Goal: Task Accomplishment & Management: Complete application form

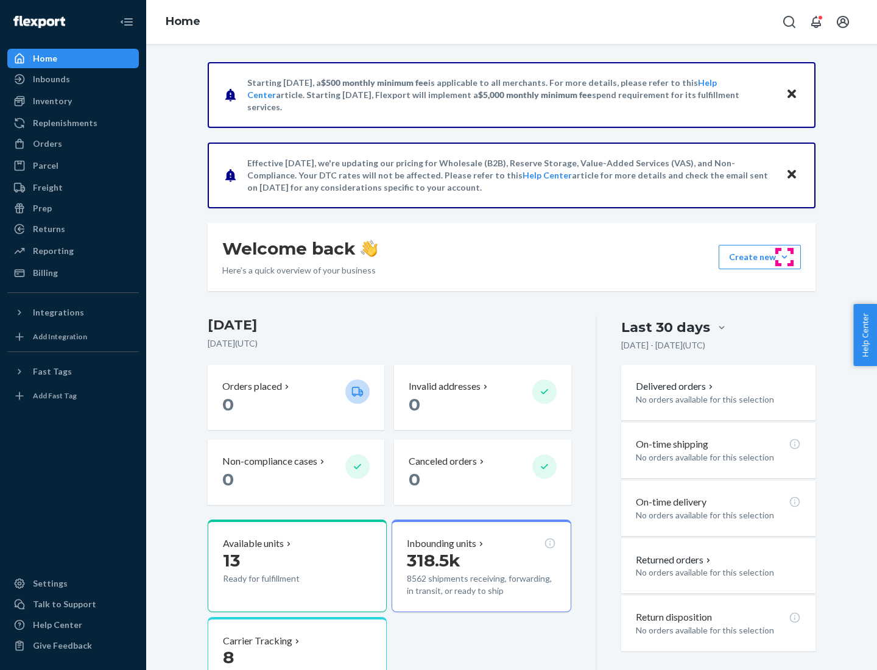
click at [784, 257] on button "Create new Create new inbound Create new order Create new product" at bounding box center [760, 257] width 82 height 24
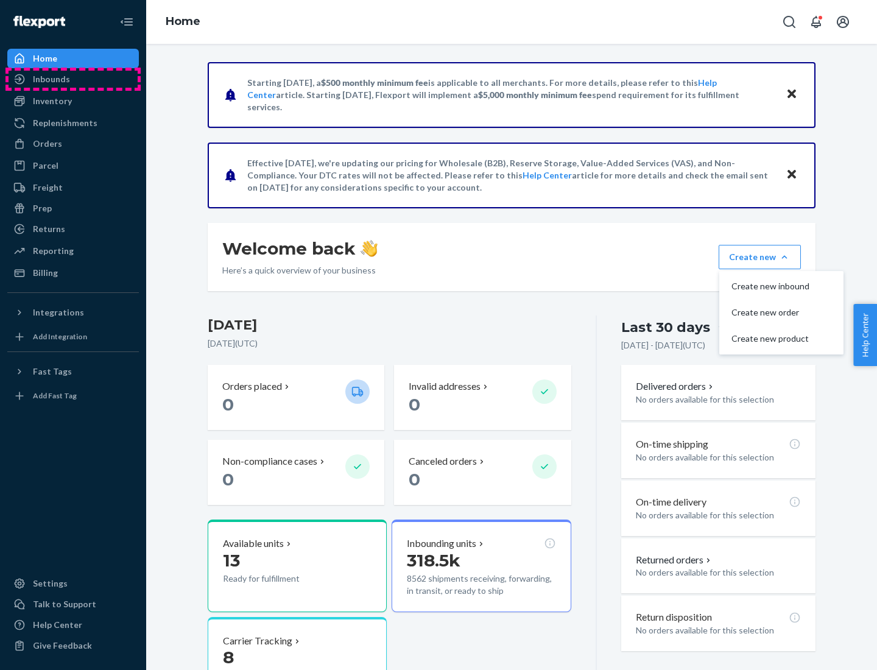
click at [73, 79] on div "Inbounds" at bounding box center [73, 79] width 129 height 17
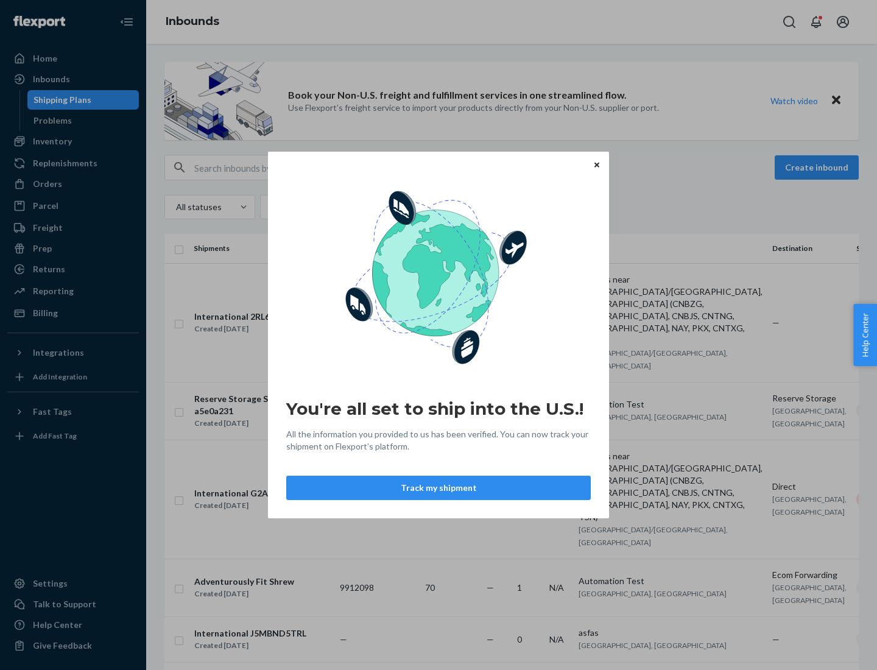
click at [439, 488] on button "Track my shipment" at bounding box center [438, 488] width 305 height 24
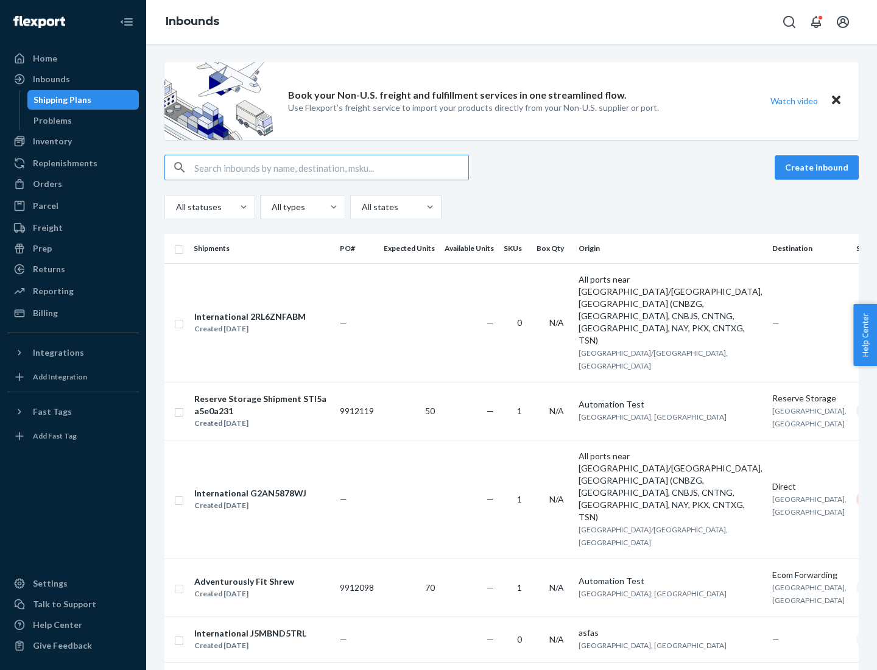
click at [819, 167] on button "Create inbound" at bounding box center [817, 167] width 84 height 24
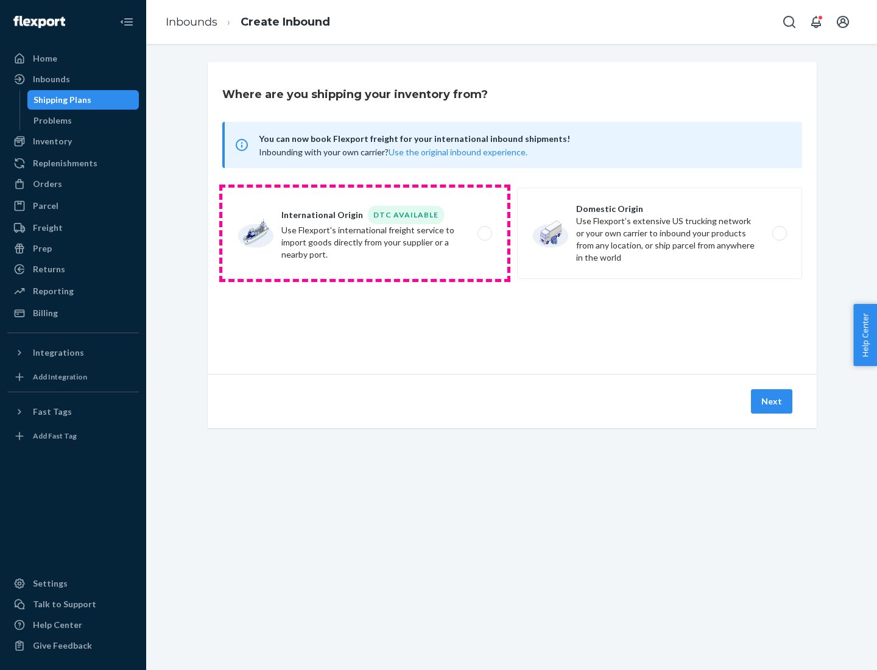
click at [365, 233] on label "International Origin DTC Available Use Flexport's international freight service…" at bounding box center [364, 233] width 285 height 91
click at [484, 233] on input "International Origin DTC Available Use Flexport's international freight service…" at bounding box center [488, 234] width 8 height 8
radio input "true"
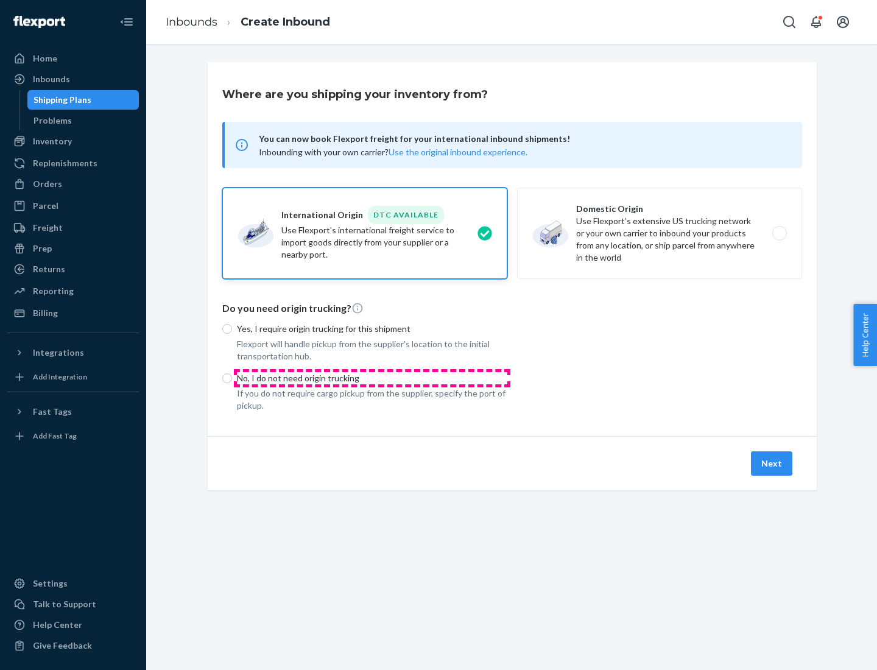
click at [372, 378] on p "No, I do not need origin trucking" at bounding box center [372, 378] width 270 height 12
click at [232, 378] on input "No, I do not need origin trucking" at bounding box center [227, 378] width 10 height 10
radio input "true"
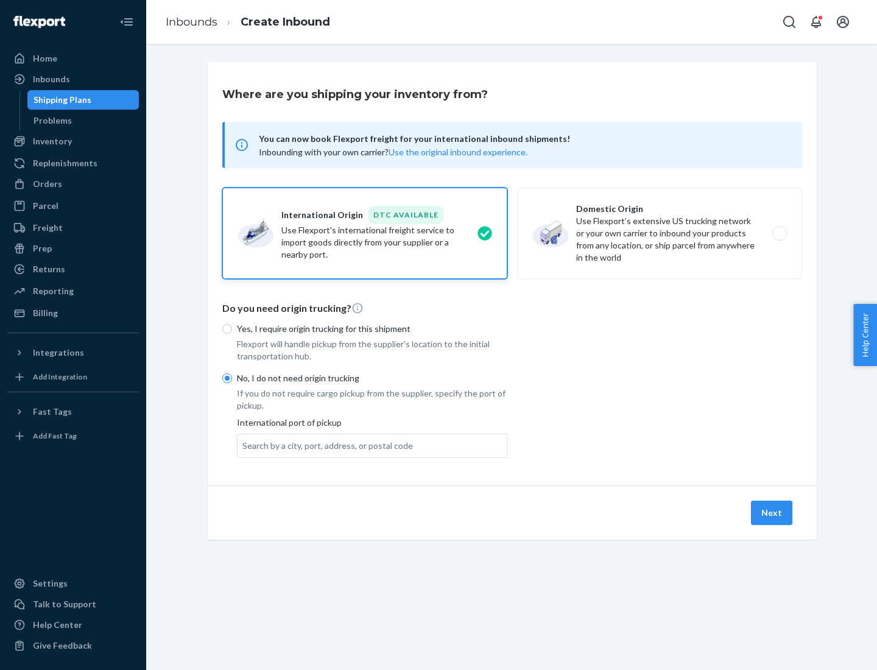
click at [325, 445] on div "Search by a city, port, address, or postal code" at bounding box center [327, 446] width 171 height 12
click at [244, 445] on input "Search by a city, port, address, or postal code" at bounding box center [242, 446] width 1 height 12
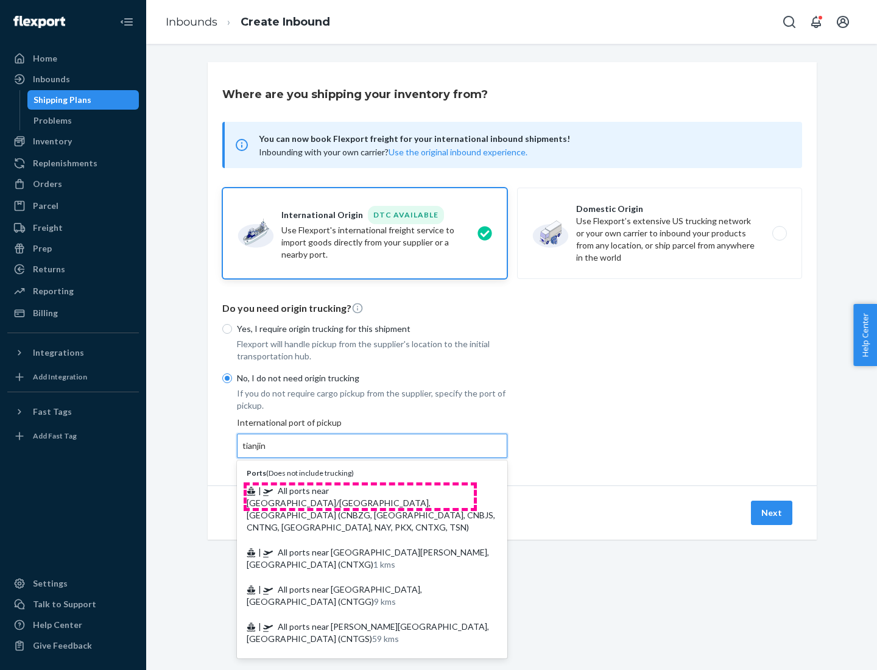
click at [360, 490] on span "| All ports near [GEOGRAPHIC_DATA]/[GEOGRAPHIC_DATA], [GEOGRAPHIC_DATA] (CNBZG,…" at bounding box center [371, 508] width 248 height 47
click at [267, 452] on input "tianjin" at bounding box center [254, 446] width 25 height 12
type input "All ports near [GEOGRAPHIC_DATA]/[GEOGRAPHIC_DATA], [GEOGRAPHIC_DATA] (CNBZG, […"
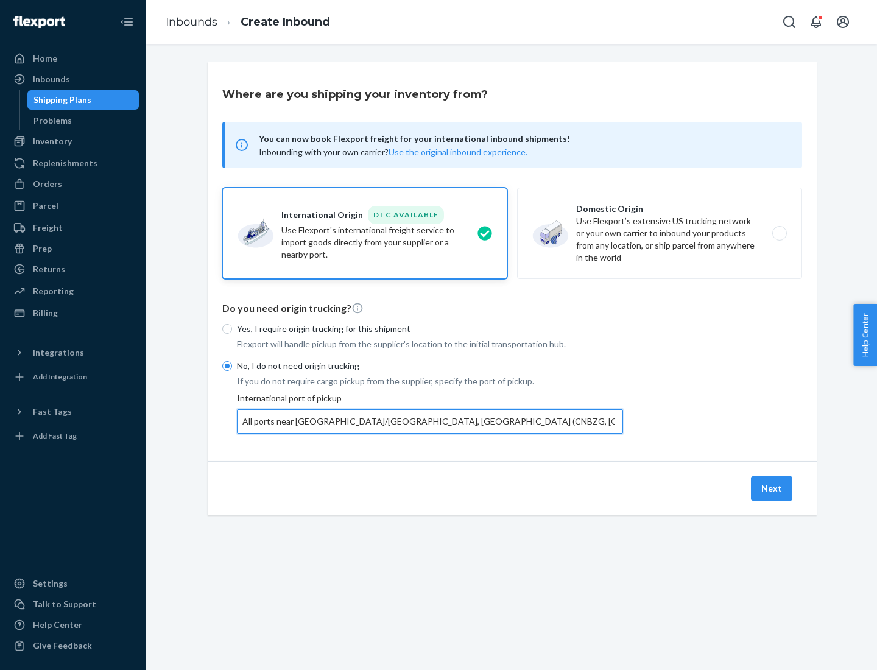
click at [772, 488] on button "Next" at bounding box center [771, 488] width 41 height 24
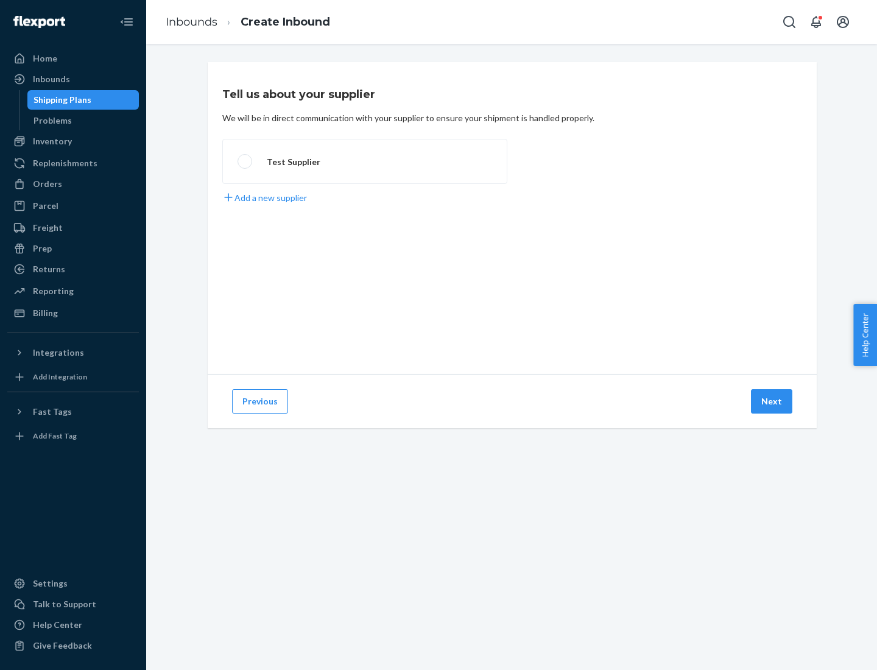
click at [365, 161] on label "Test Supplier" at bounding box center [364, 161] width 285 height 45
click at [245, 161] on input "Test Supplier" at bounding box center [242, 162] width 8 height 8
radio input "true"
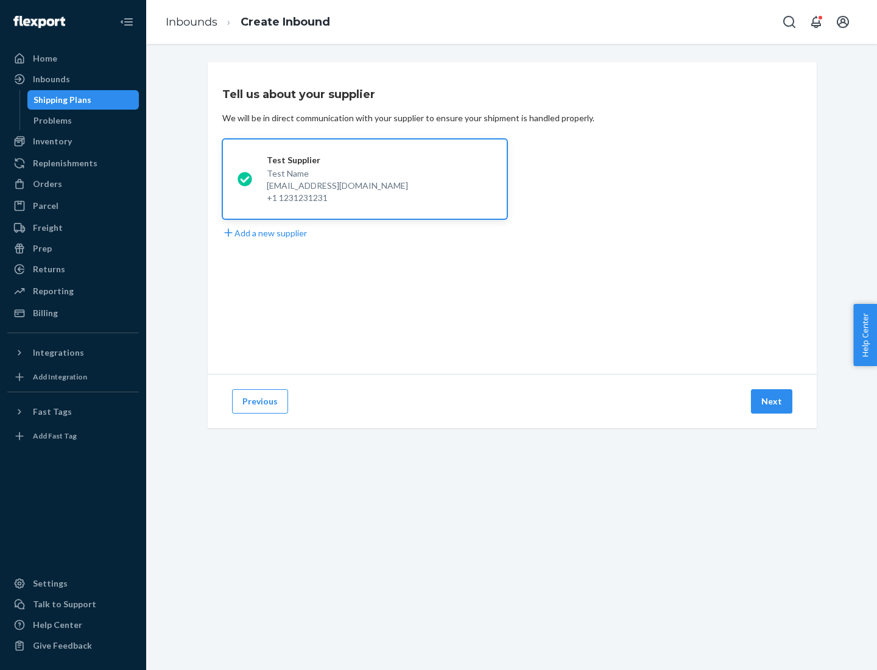
click at [772, 401] on button "Next" at bounding box center [771, 401] width 41 height 24
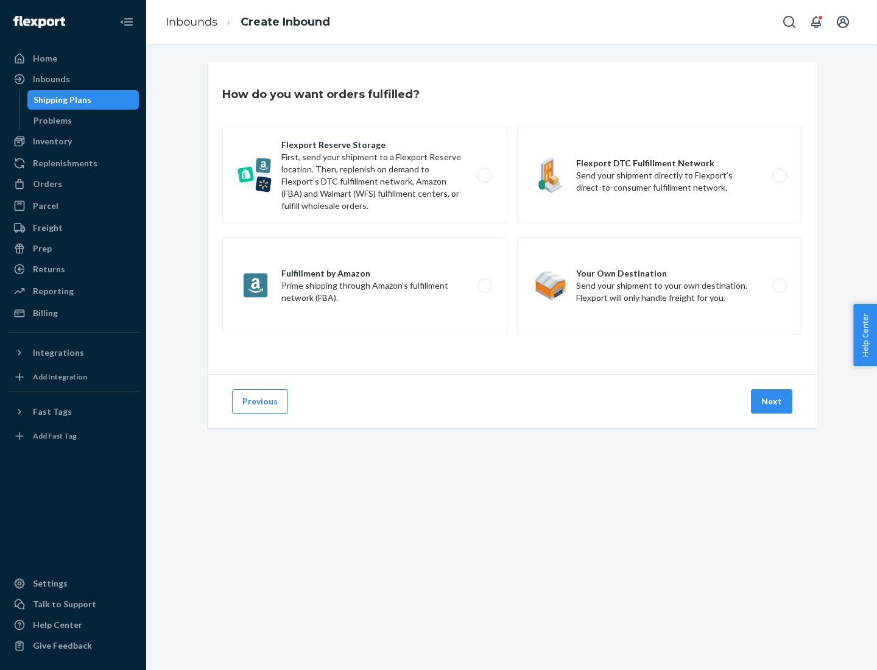
click at [365, 175] on label "Flexport Reserve Storage First, send your shipment to a Flexport Reserve locati…" at bounding box center [364, 175] width 285 height 97
click at [484, 175] on input "Flexport Reserve Storage First, send your shipment to a Flexport Reserve locati…" at bounding box center [488, 176] width 8 height 8
radio input "true"
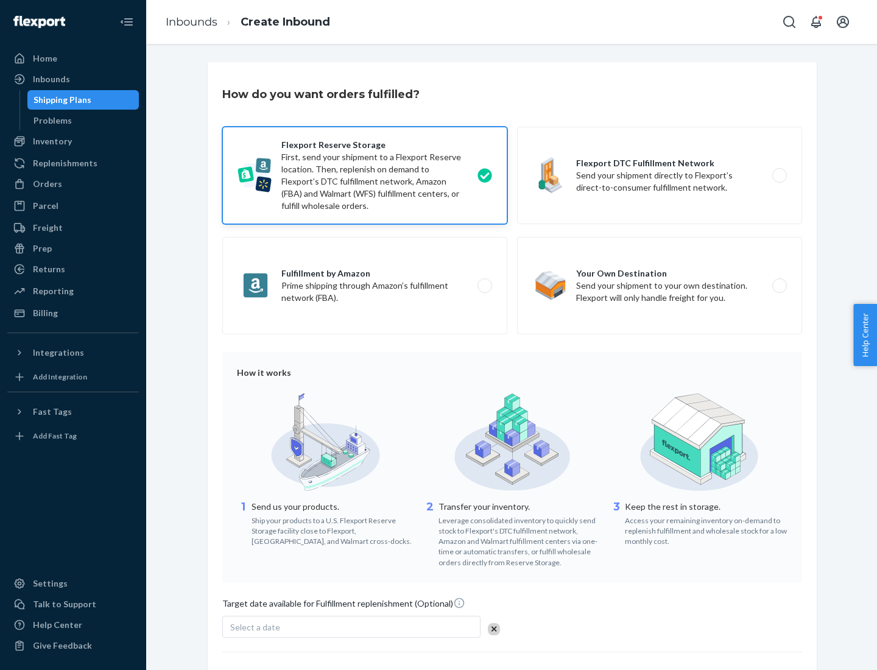
scroll to position [100, 0]
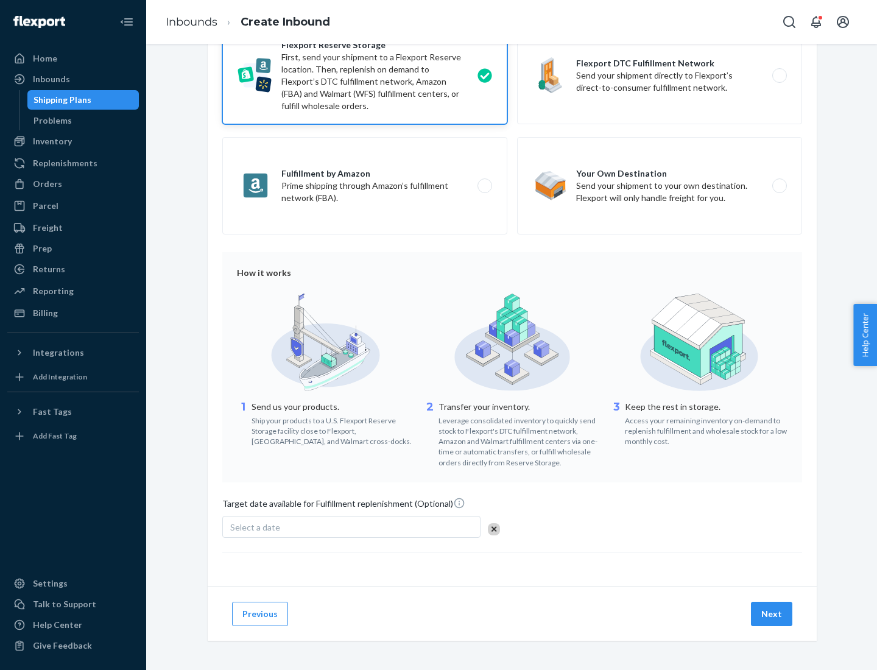
click at [772, 613] on button "Next" at bounding box center [771, 614] width 41 height 24
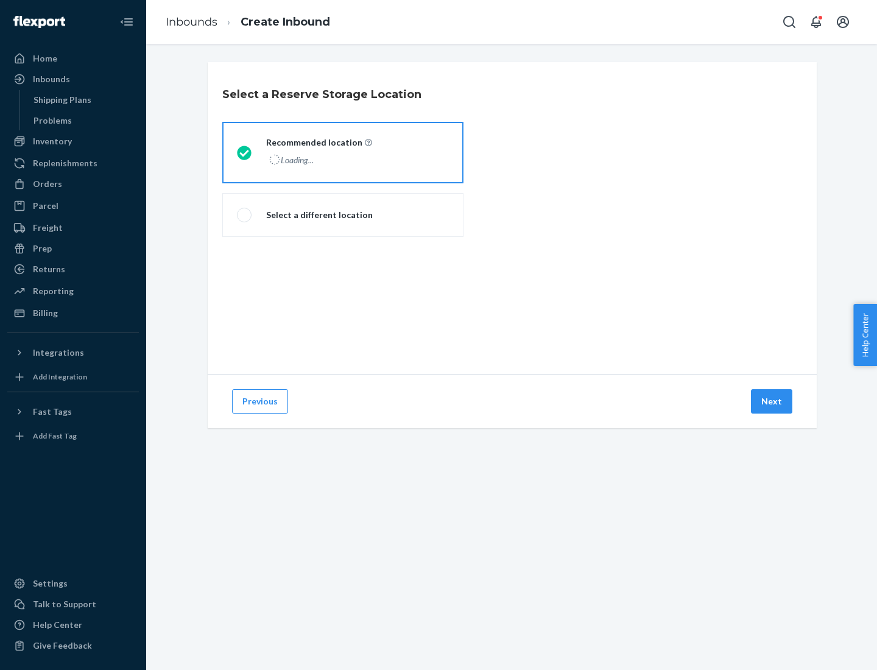
click at [343, 152] on div "Loading..." at bounding box center [318, 160] width 104 height 18
click at [245, 152] on input "Recommended location Loading..." at bounding box center [241, 153] width 8 height 8
click at [772, 401] on button "Next" at bounding box center [771, 401] width 41 height 24
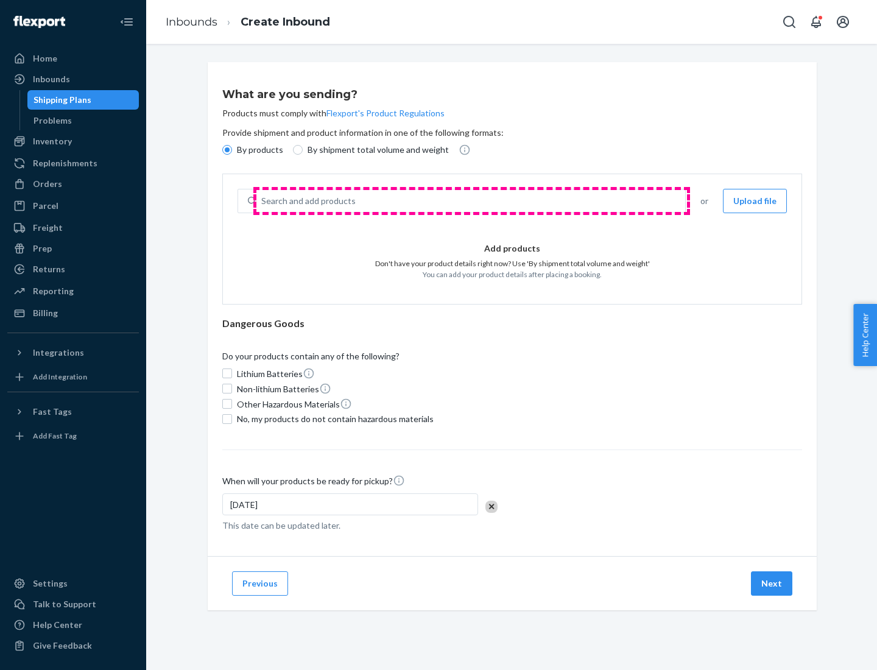
click at [471, 201] on div "Search and add products" at bounding box center [470, 201] width 429 height 22
click at [263, 201] on input "Search and add products" at bounding box center [261, 201] width 1 height 12
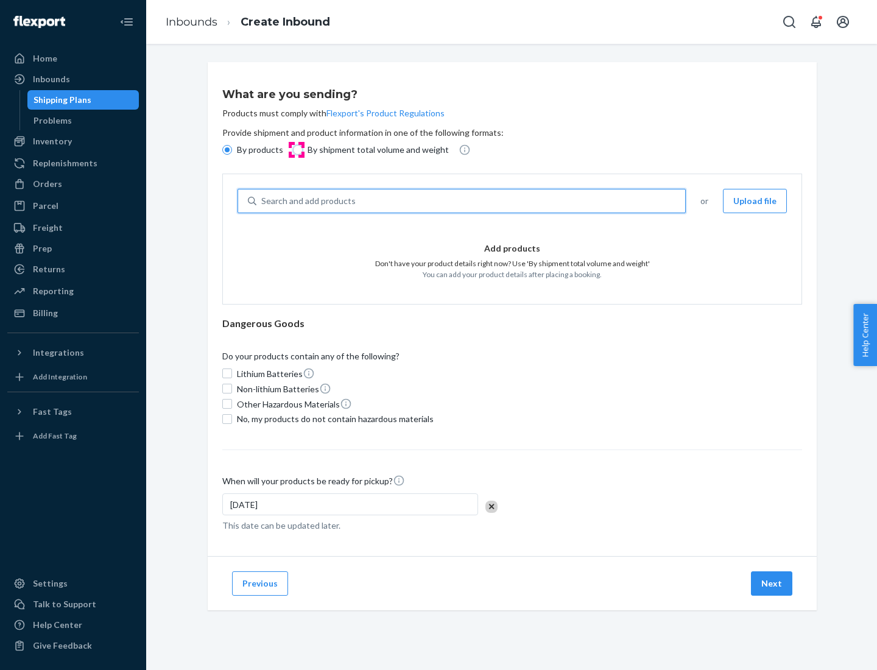
click at [296, 150] on input "By shipment total volume and weight" at bounding box center [298, 150] width 10 height 10
radio input "true"
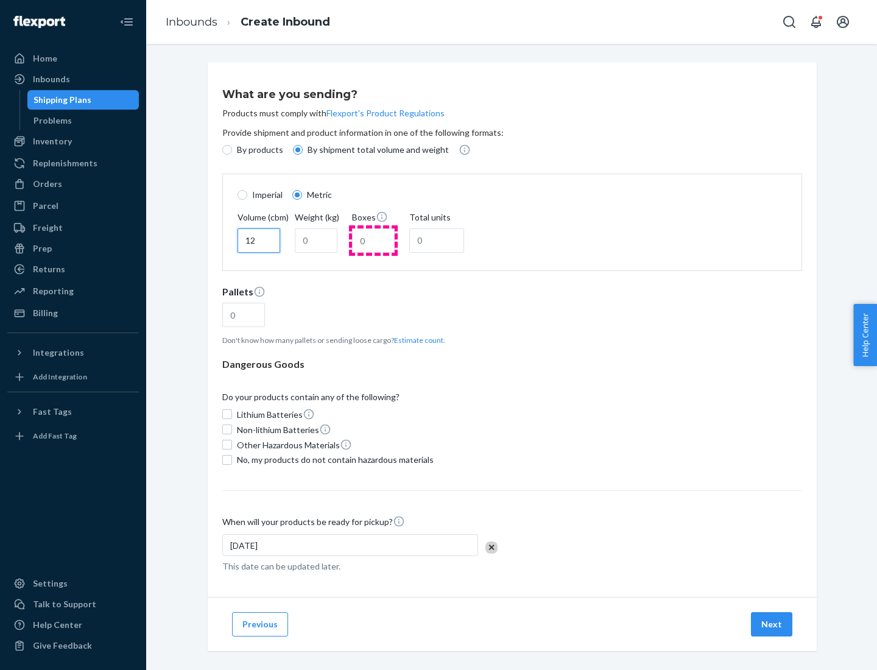
type input "12"
type input "22"
type input "222"
type input "121"
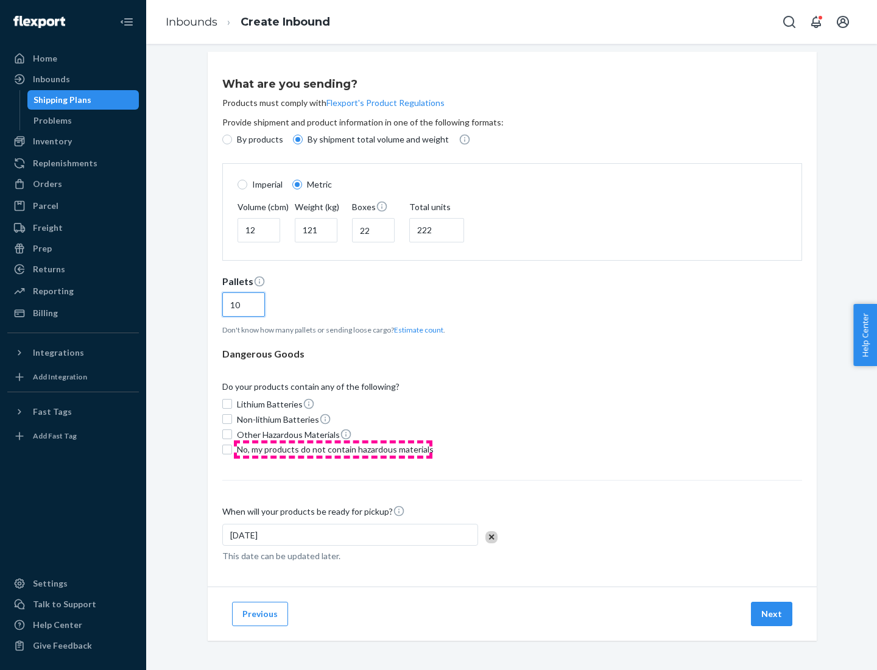
type input "10"
click at [333, 449] on span "No, my products do not contain hazardous materials" at bounding box center [335, 449] width 197 height 12
click at [232, 449] on input "No, my products do not contain hazardous materials" at bounding box center [227, 450] width 10 height 10
checkbox input "true"
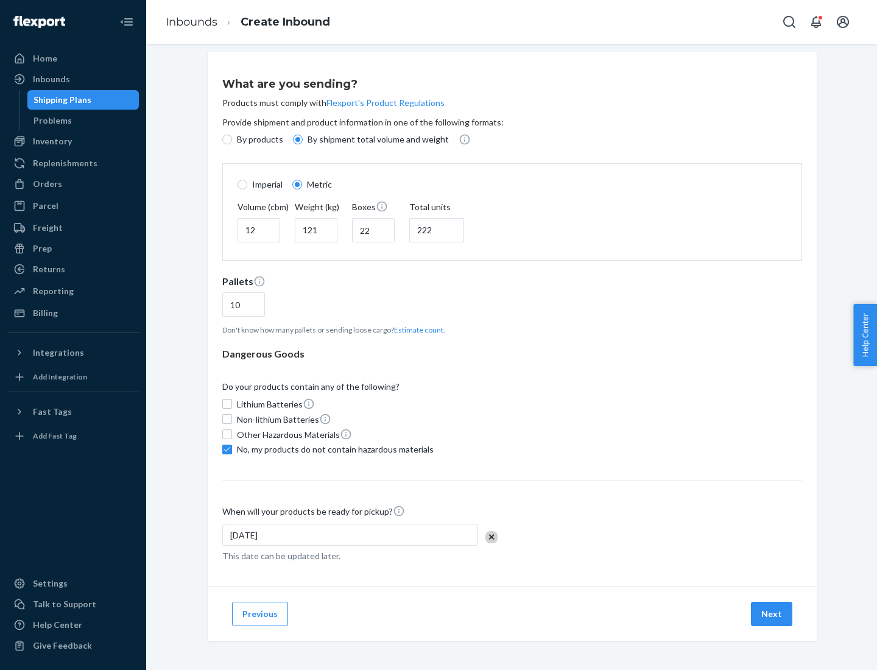
click at [772, 613] on button "Next" at bounding box center [771, 614] width 41 height 24
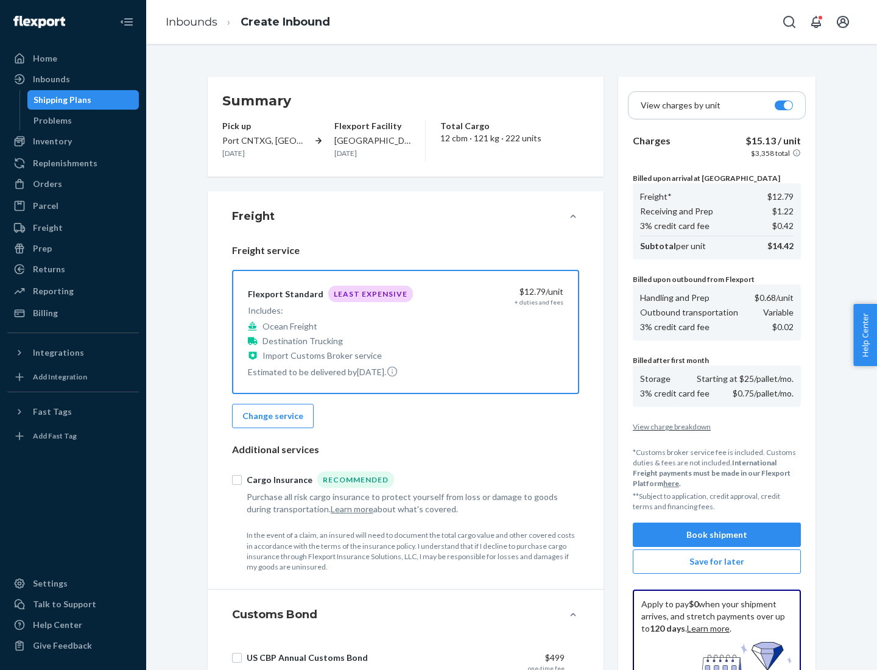
scroll to position [178, 0]
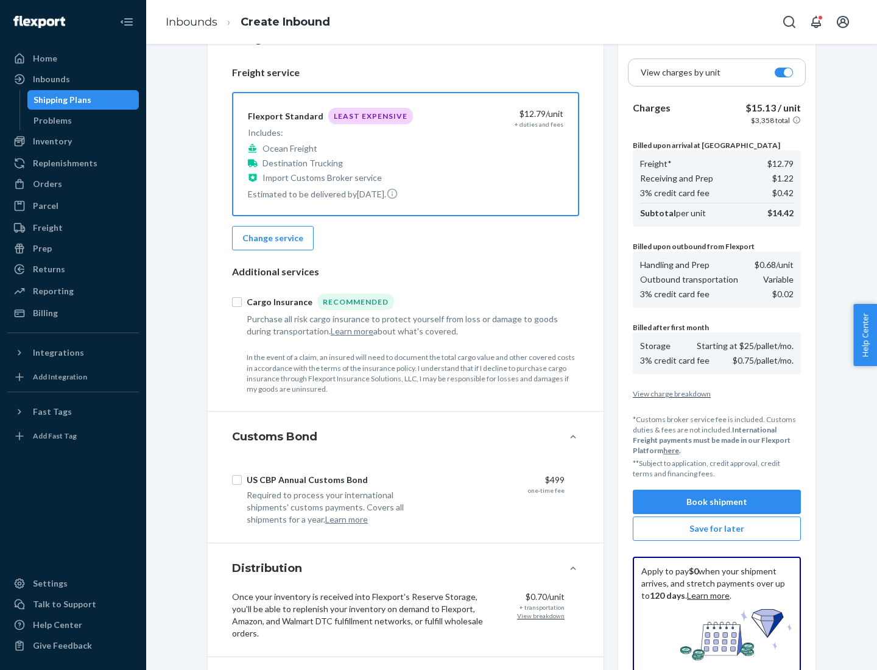
click at [717, 502] on button "Book shipment" at bounding box center [717, 502] width 168 height 24
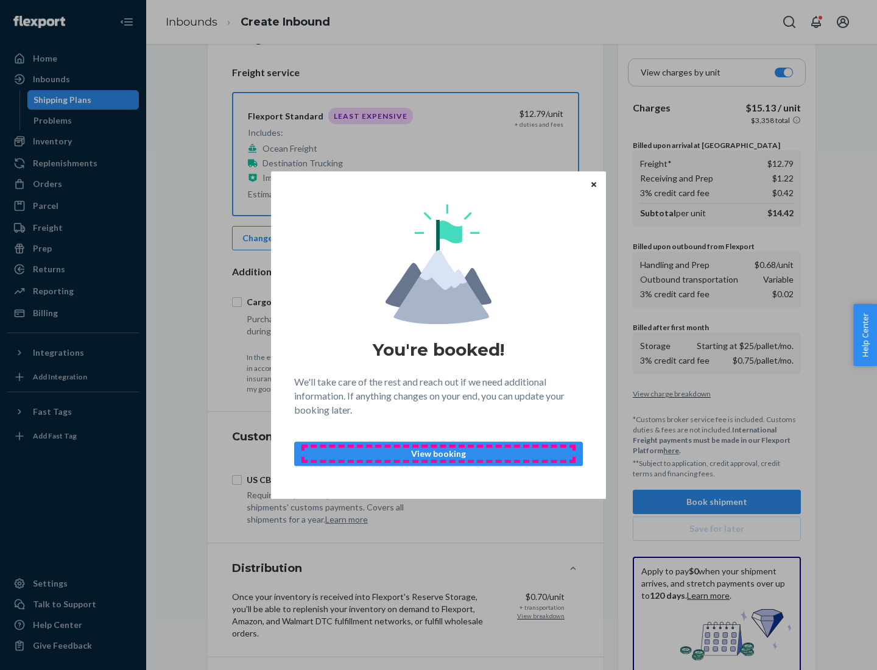
click at [439, 453] on p "View booking" at bounding box center [439, 454] width 268 height 12
